Goal: Task Accomplishment & Management: Complete application form

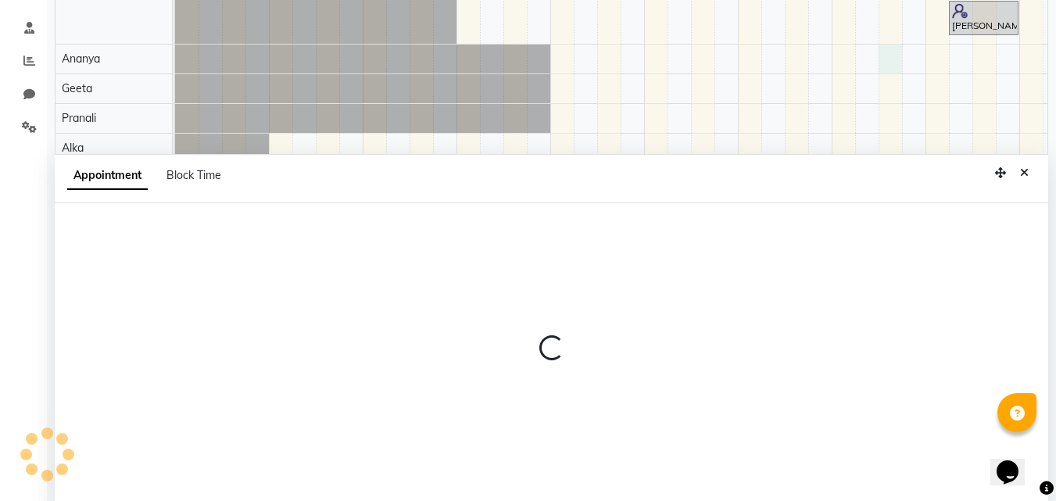
scroll to position [295, 0]
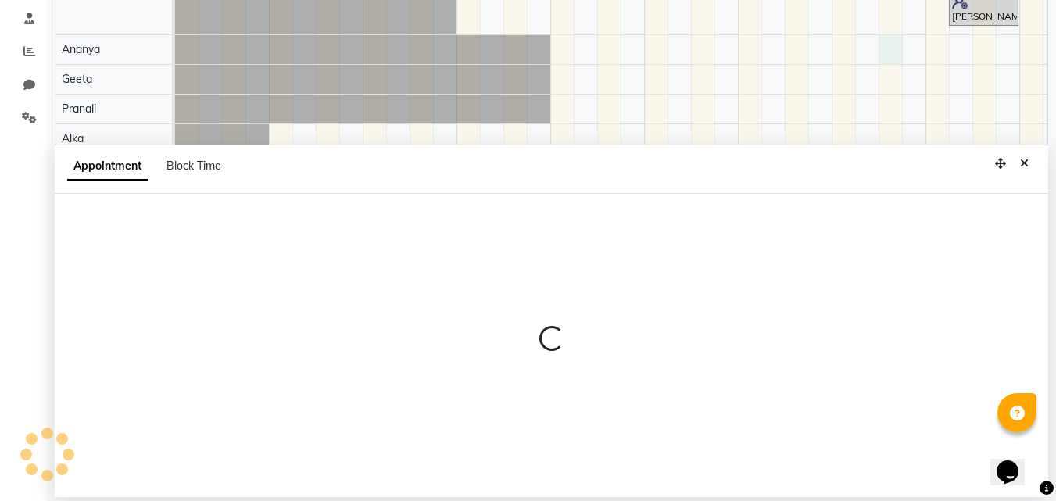
select select "10051"
select select "810"
select select "tentative"
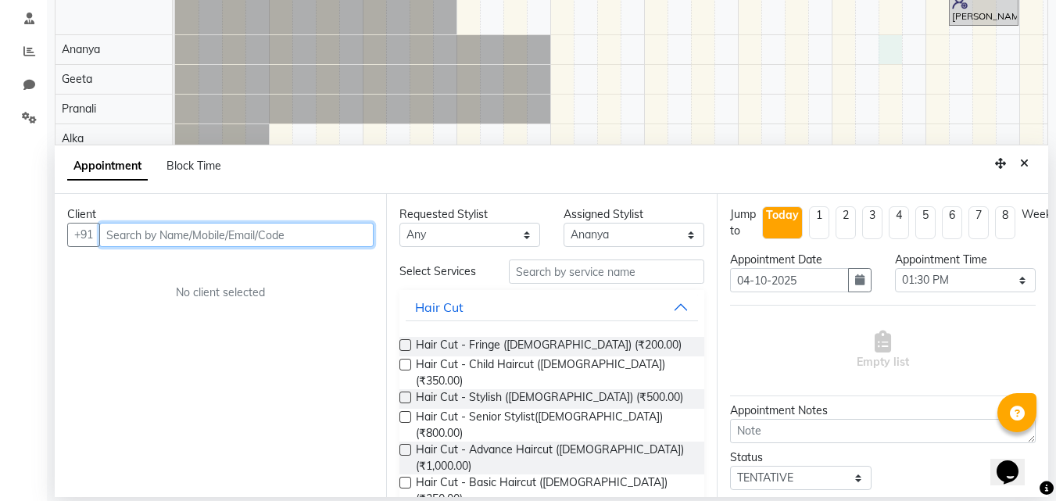
paste input "[PHONE_NUMBER]"
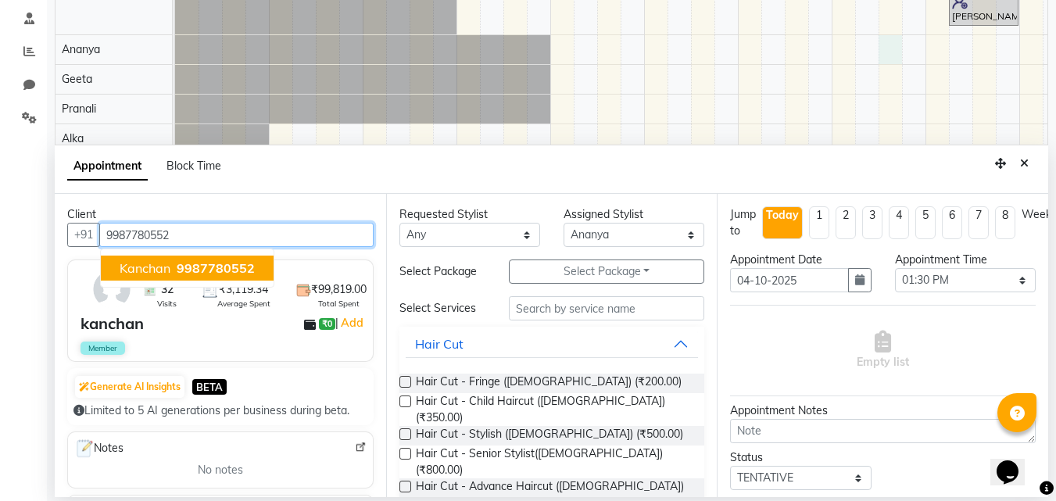
click at [198, 261] on span "9987780552" at bounding box center [216, 268] width 78 height 16
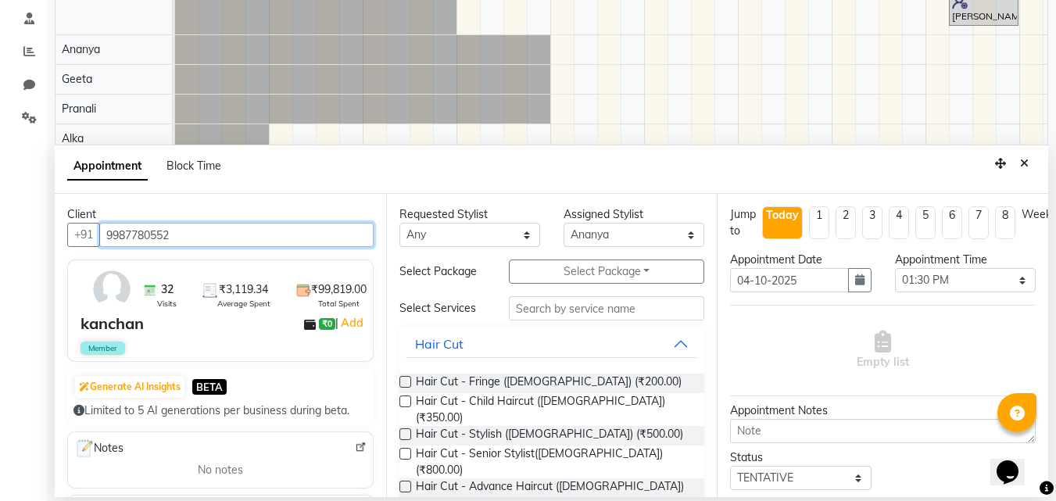
type input "9987780552"
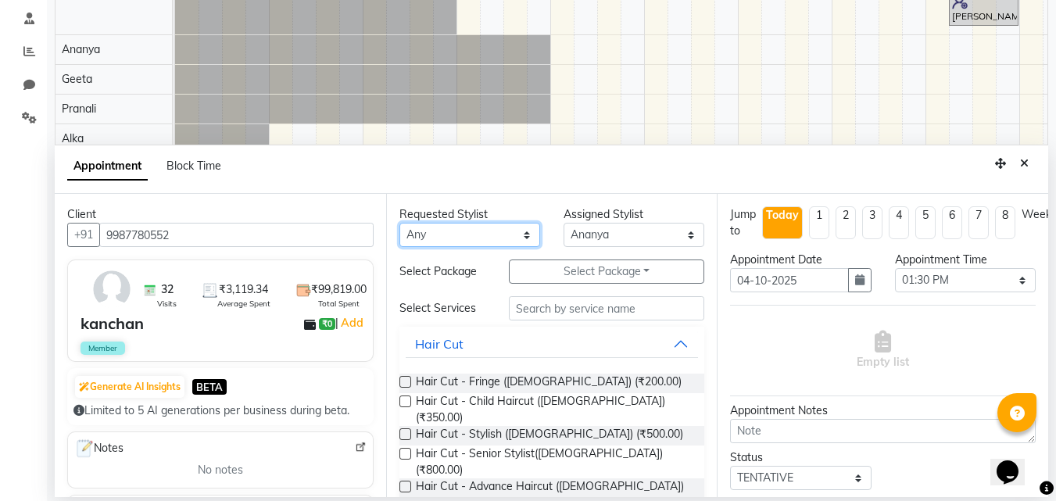
click at [436, 245] on select "Any Alka [PERSON_NAME] Geeta [PERSON_NAME]" at bounding box center [470, 235] width 141 height 24
select select "10014"
click at [400, 223] on select "Any Alka [PERSON_NAME] Geeta [PERSON_NAME]" at bounding box center [470, 235] width 141 height 24
select select "10014"
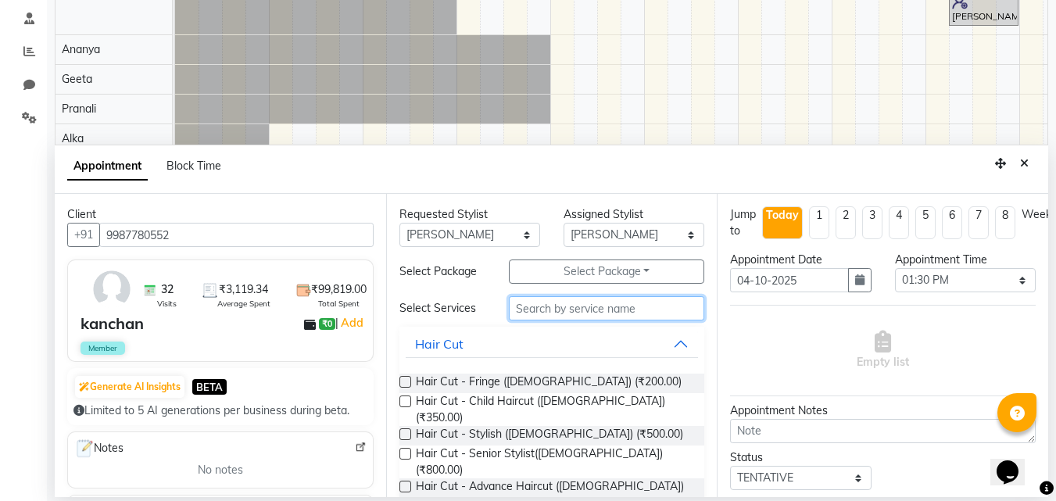
click at [559, 312] on input "text" at bounding box center [606, 308] width 195 height 24
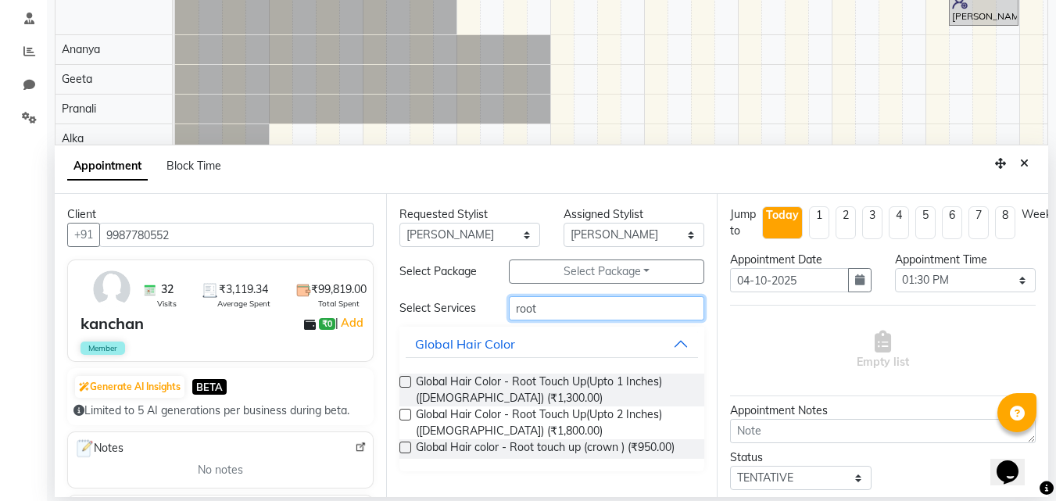
type input "root"
click at [404, 411] on label at bounding box center [406, 415] width 12 height 12
click at [404, 411] on input "checkbox" at bounding box center [405, 416] width 10 height 10
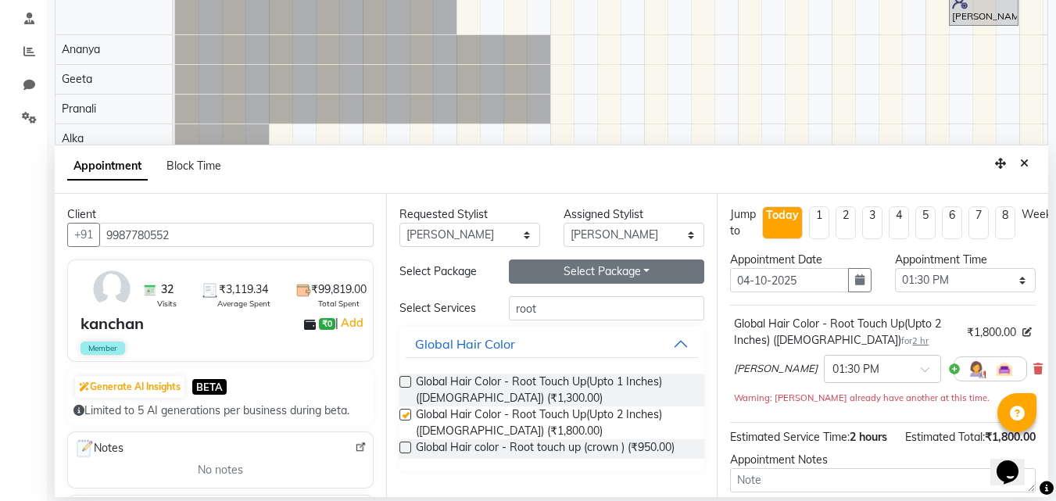
checkbox input "false"
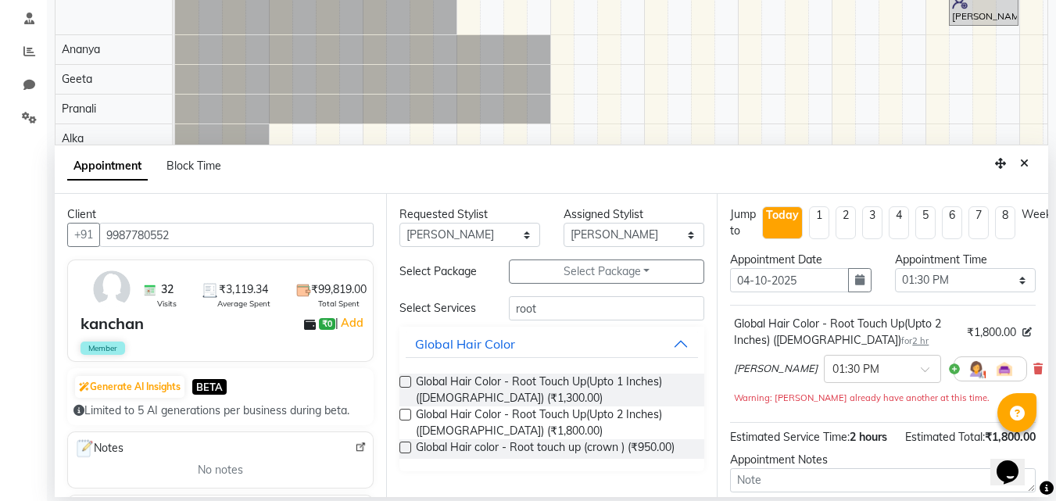
drag, startPoint x: 931, startPoint y: 303, endPoint x: 922, endPoint y: 275, distance: 28.9
click at [922, 275] on div "Appointment Time Select 07:00 AM 07:15 AM 07:30 AM 07:45 AM 08:00 AM 08:15 AM 0…" at bounding box center [966, 278] width 164 height 53
click at [922, 275] on select "Select 07:00 AM 07:15 AM 07:30 AM 07:45 AM 08:00 AM 08:15 AM 08:30 AM 08:45 AM …" at bounding box center [965, 280] width 141 height 24
click at [895, 268] on select "Select 07:00 AM 07:15 AM 07:30 AM 07:45 AM 08:00 AM 08:15 AM 08:30 AM 08:45 AM …" at bounding box center [965, 280] width 141 height 24
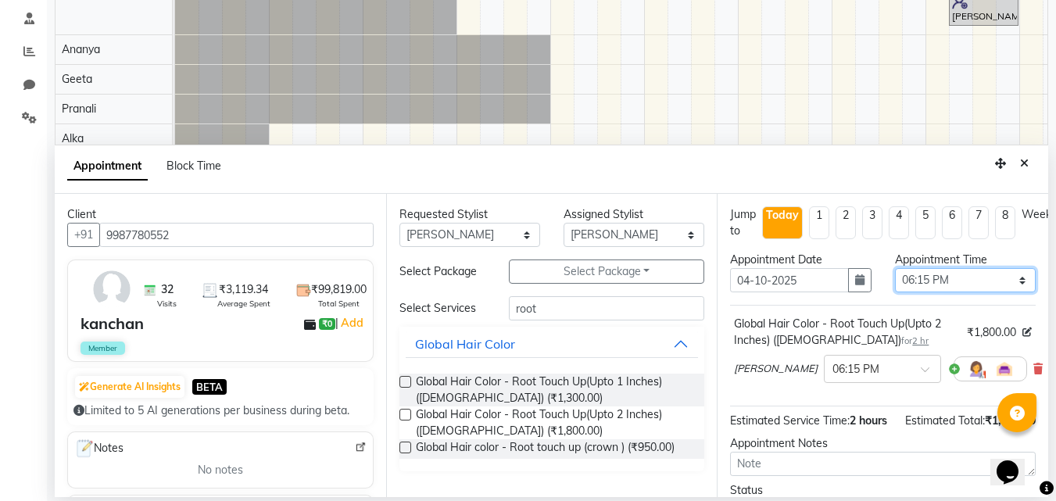
select select "1110"
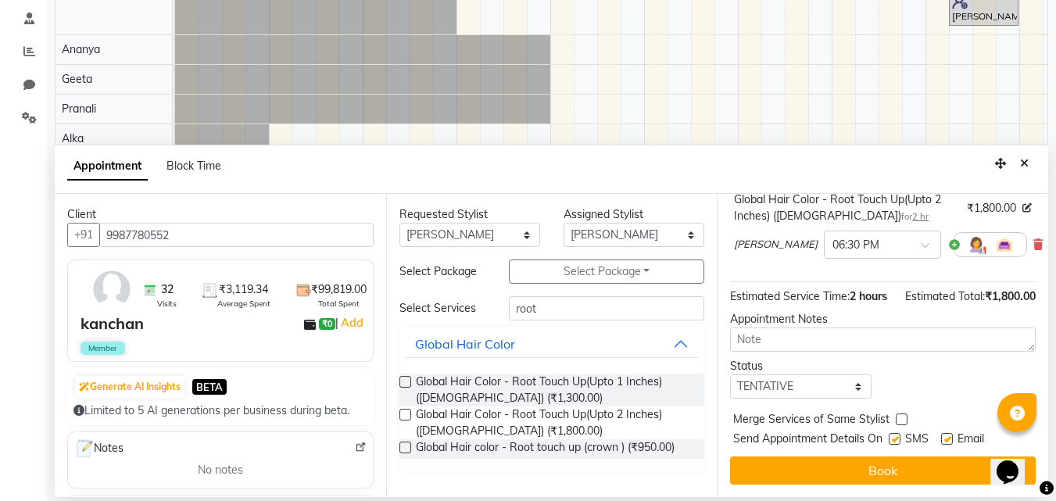
scroll to position [152, 0]
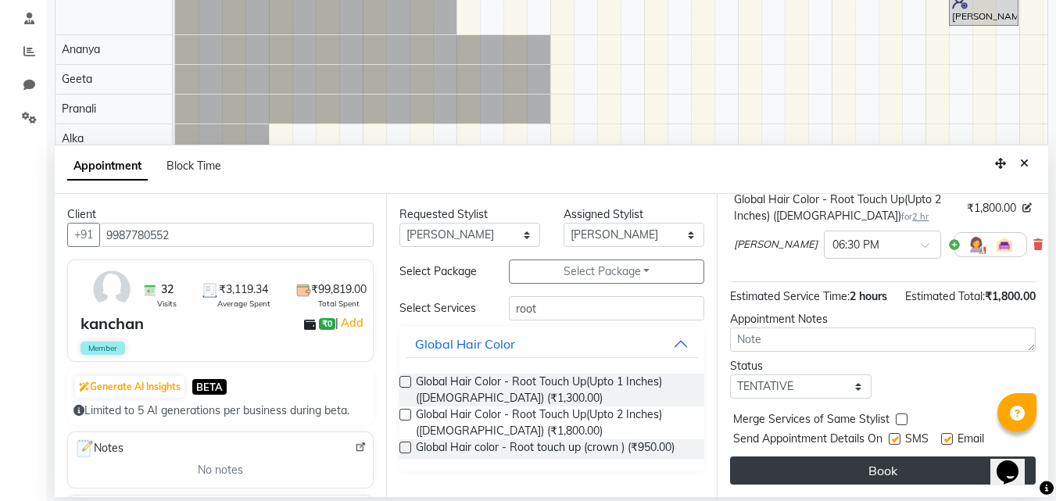
click at [872, 457] on button "Book" at bounding box center [883, 471] width 306 height 28
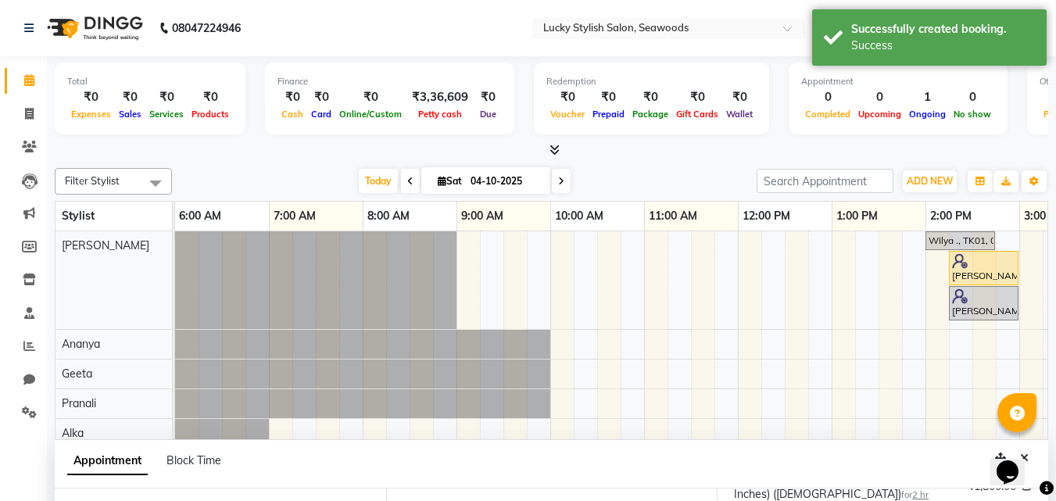
scroll to position [0, 723]
